Goal: Contribute content

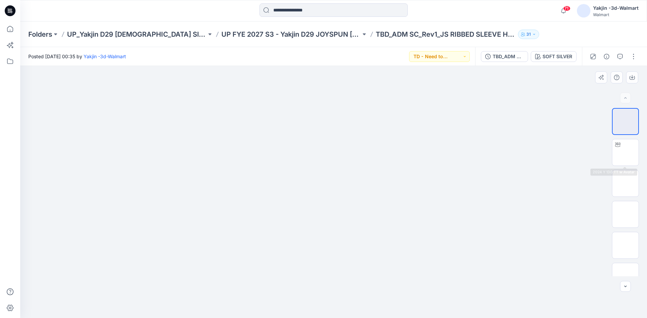
drag, startPoint x: 501, startPoint y: 116, endPoint x: 488, endPoint y: 114, distance: 12.7
click at [501, 116] on div at bounding box center [333, 192] width 627 height 252
click at [632, 57] on button "button" at bounding box center [633, 56] width 11 height 11
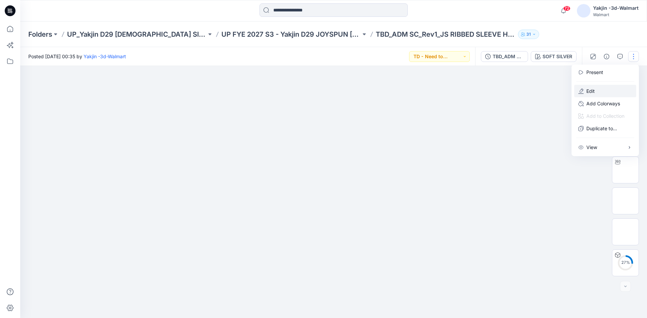
click at [587, 91] on p "Edit" at bounding box center [590, 91] width 8 height 7
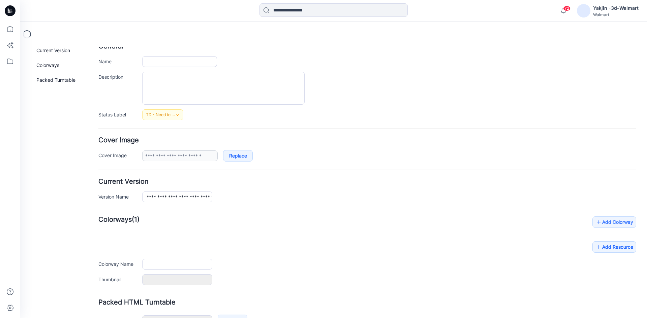
type input "**********"
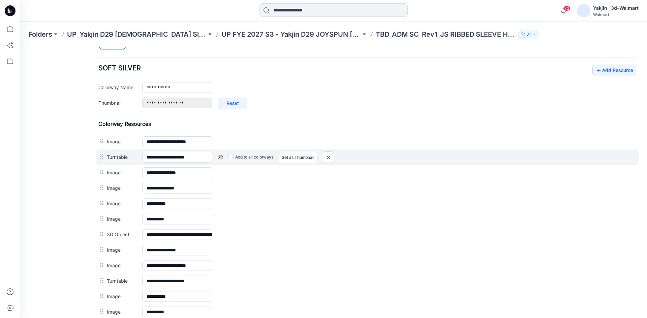
scroll to position [254, 0]
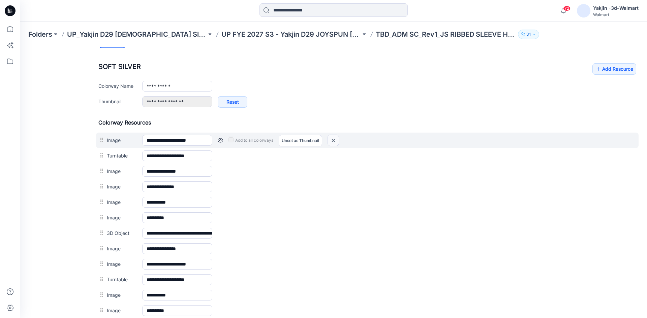
click at [329, 139] on img at bounding box center [333, 140] width 11 height 11
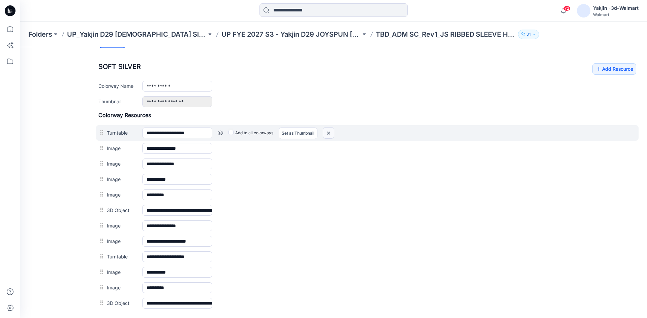
drag, startPoint x: 332, startPoint y: 132, endPoint x: 376, endPoint y: 81, distance: 66.9
click at [332, 132] on img at bounding box center [328, 133] width 11 height 11
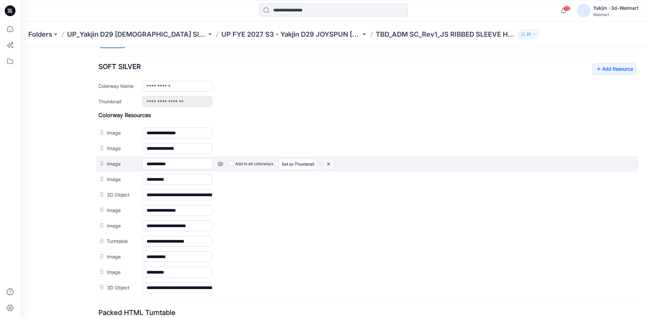
drag, startPoint x: 330, startPoint y: 165, endPoint x: 377, endPoint y: 87, distance: 90.7
click at [330, 165] on img at bounding box center [328, 164] width 11 height 11
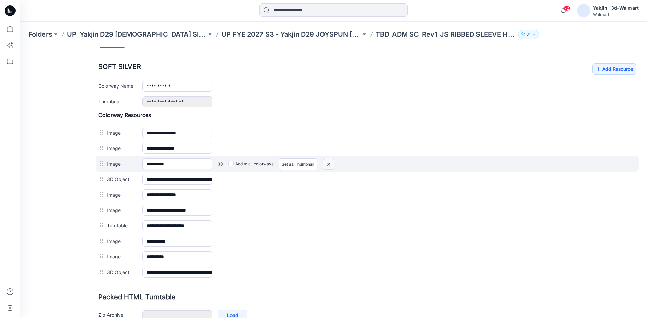
drag, startPoint x: 330, startPoint y: 164, endPoint x: 376, endPoint y: 84, distance: 91.9
click at [330, 164] on img at bounding box center [328, 164] width 11 height 11
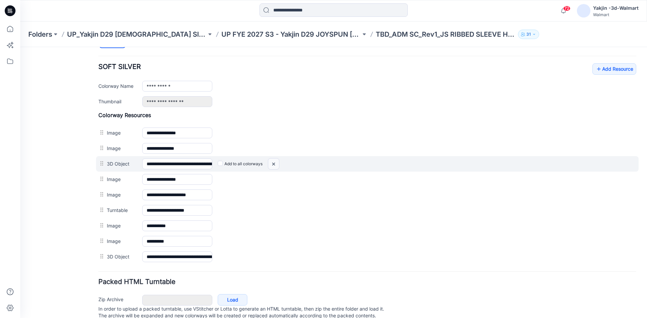
drag, startPoint x: 272, startPoint y: 164, endPoint x: 375, endPoint y: 92, distance: 125.4
click at [272, 164] on img at bounding box center [273, 164] width 11 height 11
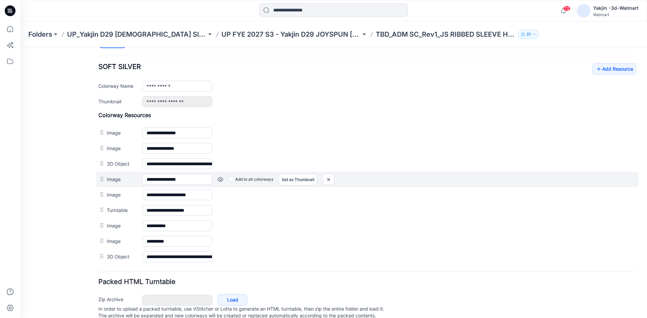
click at [219, 179] on link at bounding box center [220, 179] width 5 height 5
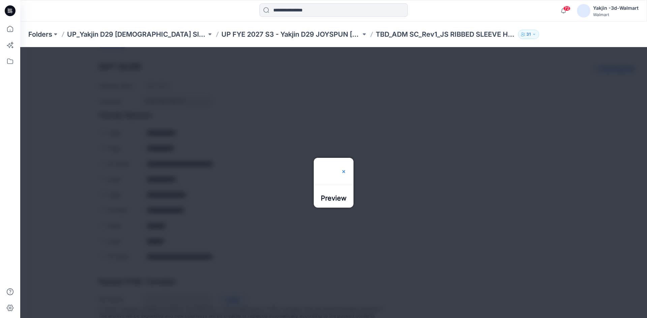
click at [346, 169] on img at bounding box center [343, 171] width 5 height 5
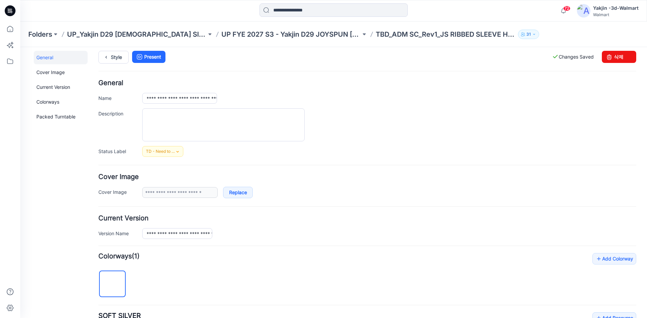
scroll to position [0, 0]
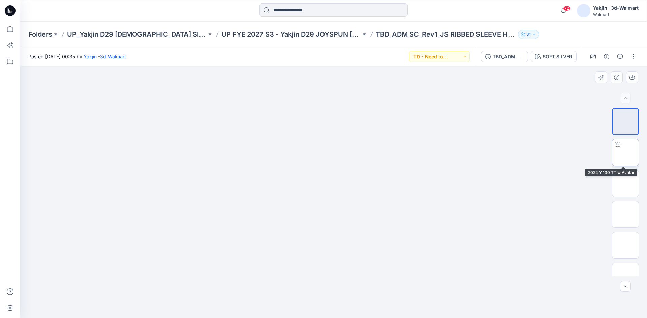
click at [625, 153] on img at bounding box center [625, 153] width 0 height 0
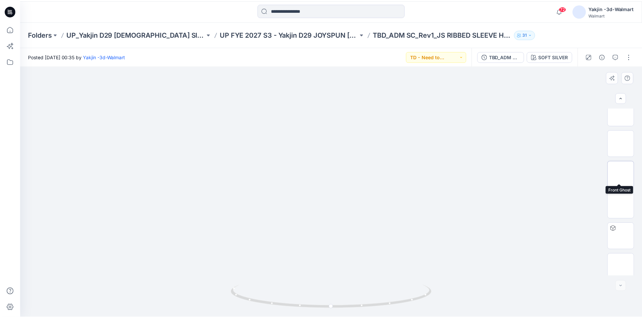
scroll to position [75, 0]
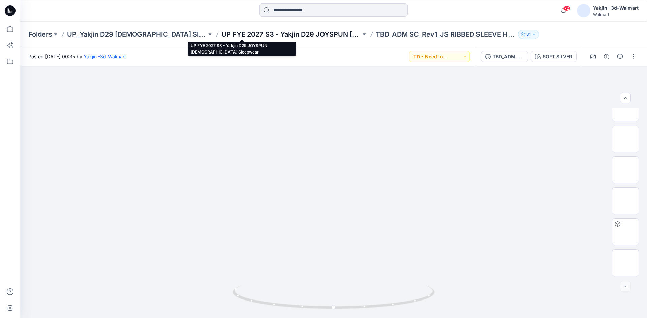
click at [228, 35] on p "UP FYE 2027 S3 - Yakjin D29 JOYSPUN Ladies Sleepwear" at bounding box center [290, 34] width 139 height 9
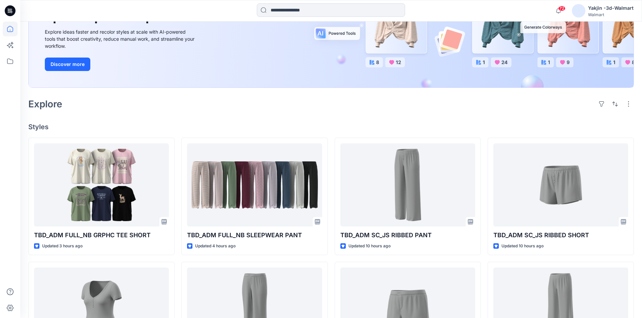
scroll to position [101, 0]
